Goal: Transaction & Acquisition: Book appointment/travel/reservation

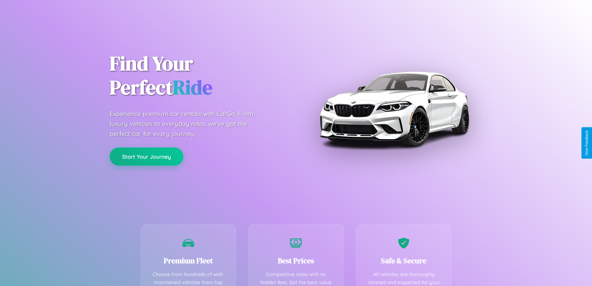
click at [146, 157] on button "Start Your Journey" at bounding box center [147, 156] width 74 height 18
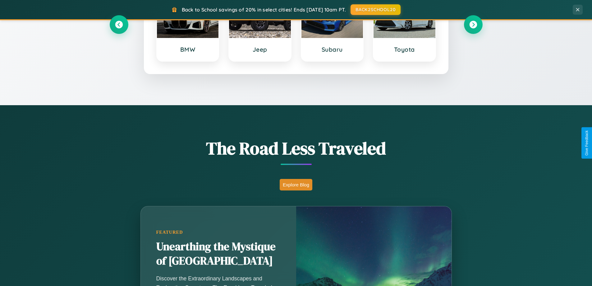
scroll to position [428, 0]
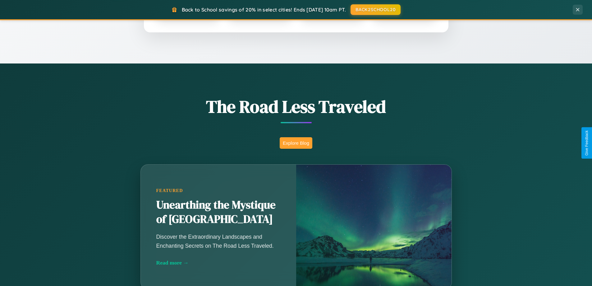
click at [296, 143] on button "Explore Blog" at bounding box center [296, 143] width 33 height 12
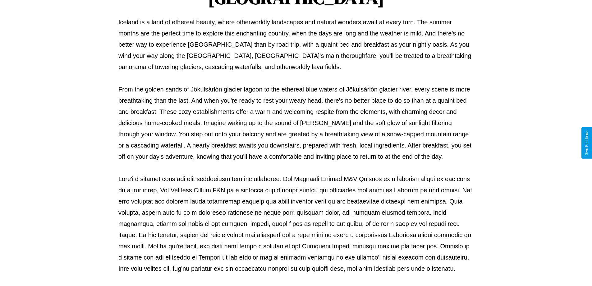
scroll to position [201, 0]
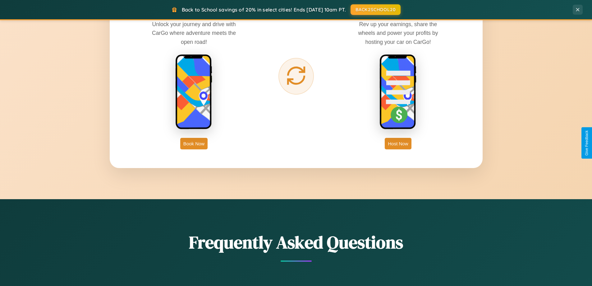
scroll to position [999, 0]
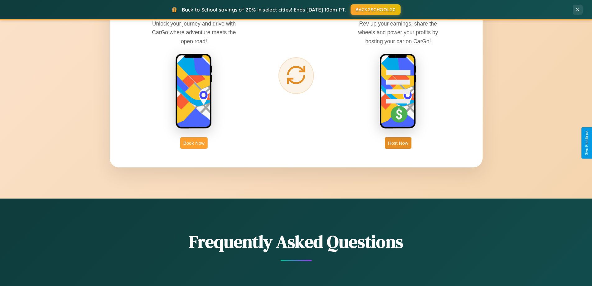
click at [194, 143] on button "Book Now" at bounding box center [193, 143] width 27 height 12
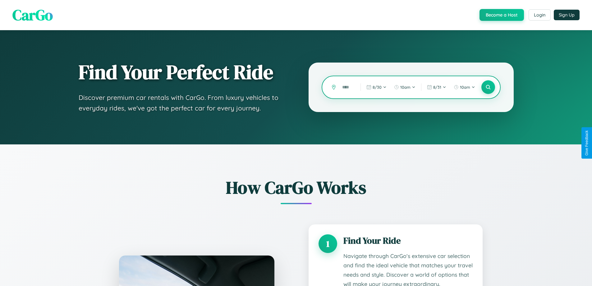
click at [347, 87] on input "text" at bounding box center [346, 87] width 15 height 11
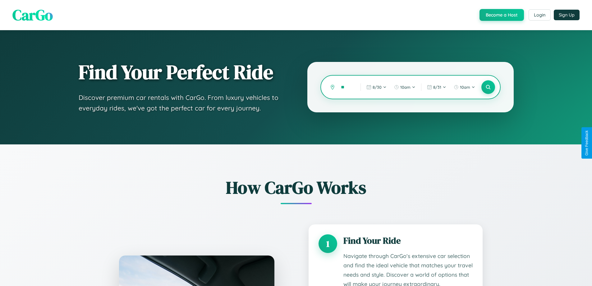
type input "*"
type input "*********"
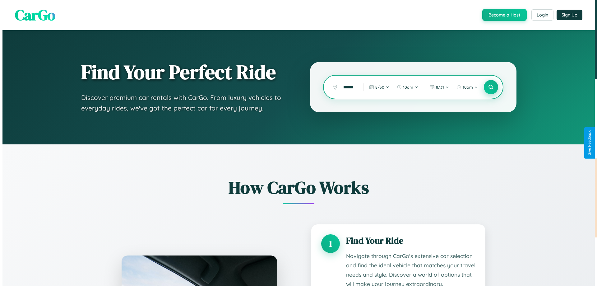
scroll to position [0, 0]
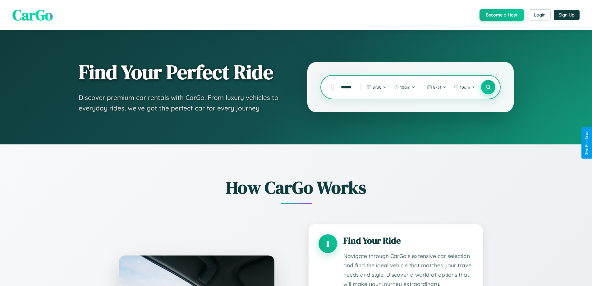
click at [488, 87] on icon at bounding box center [488, 87] width 6 height 6
